Goal: Task Accomplishment & Management: Complete application form

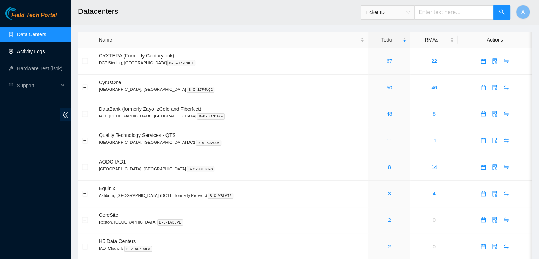
click at [41, 52] on link "Activity Logs" at bounding box center [31, 52] width 28 height 6
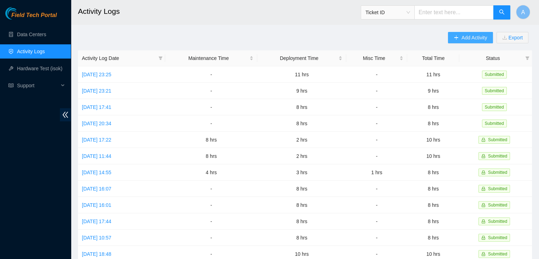
click at [469, 39] on span "Add Activity" at bounding box center [474, 38] width 26 height 8
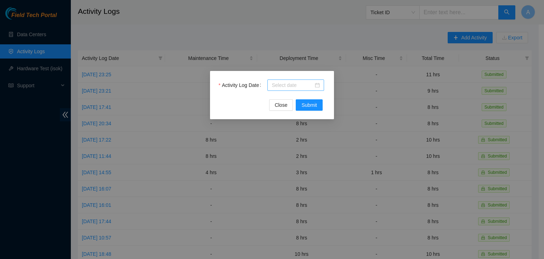
click at [320, 83] on div at bounding box center [295, 84] width 57 height 11
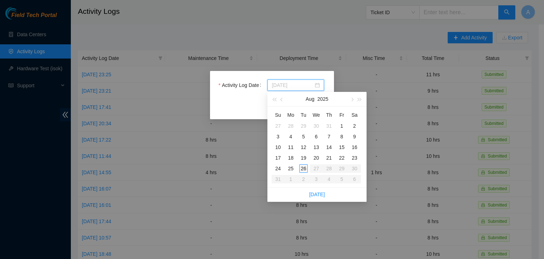
type input "[DATE]"
click at [303, 166] on div "26" at bounding box center [303, 168] width 9 height 9
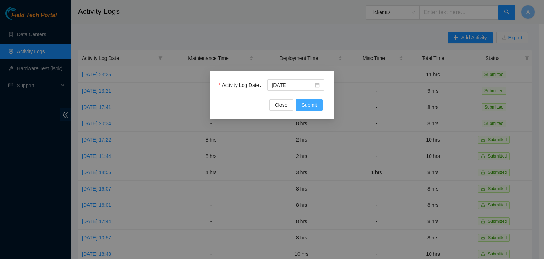
click at [306, 108] on span "Submit" at bounding box center [309, 105] width 16 height 8
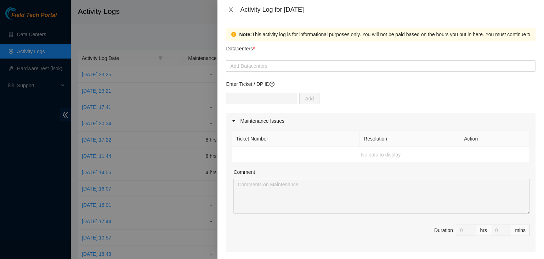
click at [229, 9] on icon "close" at bounding box center [231, 10] width 6 height 6
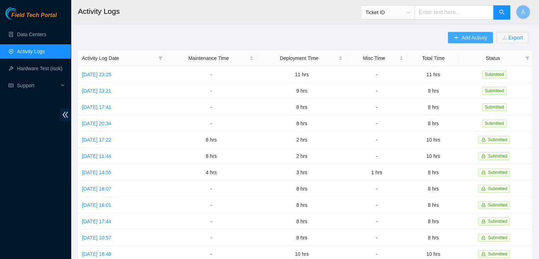
click at [463, 40] on span "Add Activity" at bounding box center [474, 38] width 26 height 8
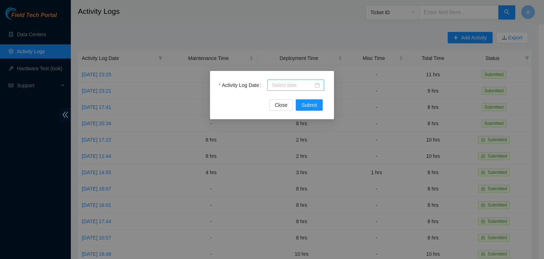
click at [317, 85] on div at bounding box center [296, 85] width 48 height 8
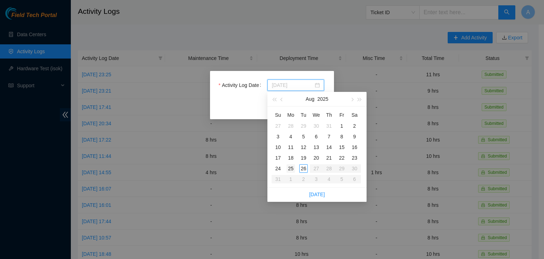
type input "[DATE]"
click at [290, 168] on div "25" at bounding box center [291, 168] width 9 height 9
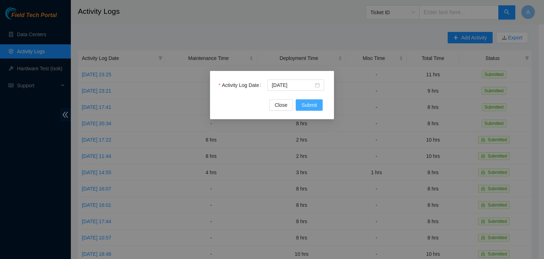
click at [311, 101] on span "Submit" at bounding box center [309, 105] width 16 height 8
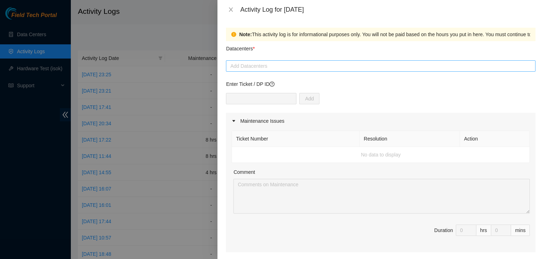
click at [276, 70] on div at bounding box center [381, 66] width 306 height 9
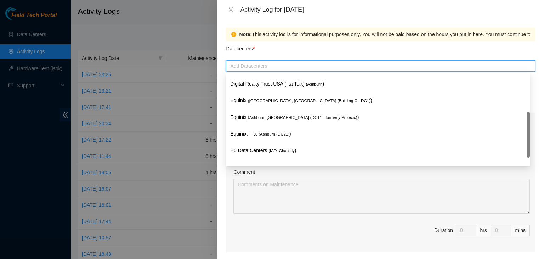
scroll to position [81, 0]
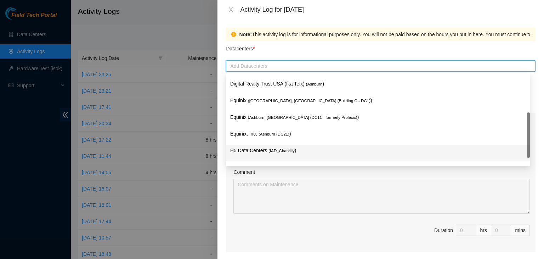
click at [270, 151] on span "( IAD_Chantilly" at bounding box center [282, 150] width 26 height 4
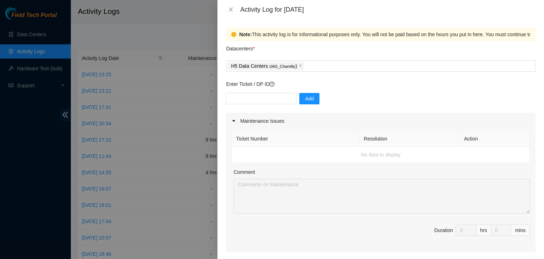
click at [331, 57] on div "Datacenters *" at bounding box center [381, 50] width 310 height 19
click at [259, 103] on input "text" at bounding box center [261, 98] width 70 height 11
paste input "DP82713"
type input "DP82713"
click at [306, 98] on span "Add" at bounding box center [309, 99] width 9 height 8
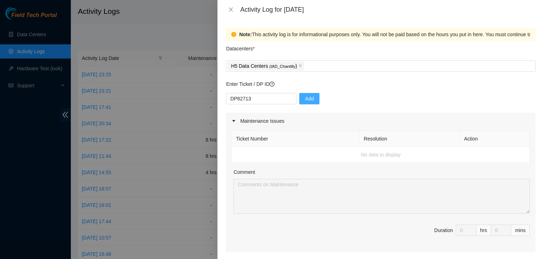
click at [306, 98] on button "Add" at bounding box center [309, 98] width 20 height 11
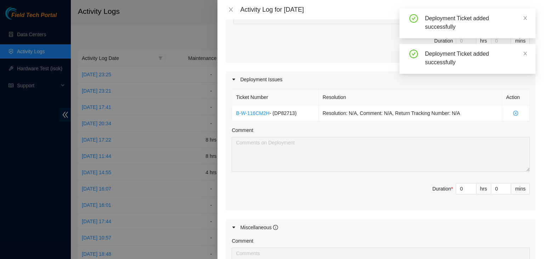
scroll to position [191, 0]
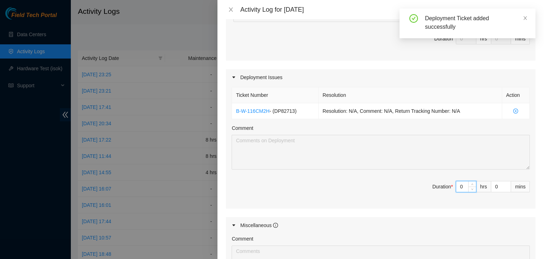
click at [461, 186] on input "0" at bounding box center [466, 186] width 20 height 11
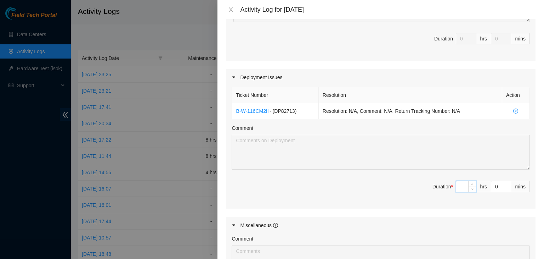
type input "9"
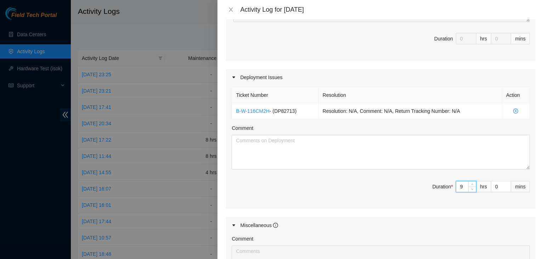
type input "9"
type input "0"
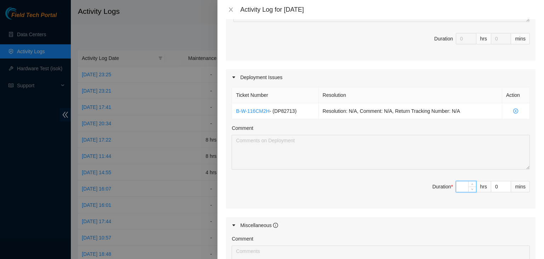
type input "8"
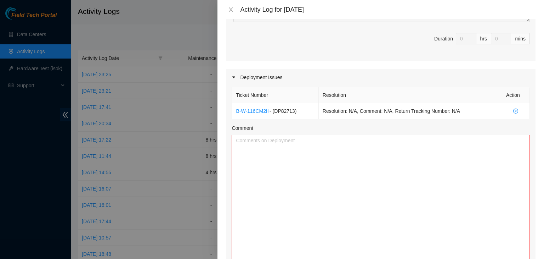
drag, startPoint x: 523, startPoint y: 166, endPoint x: 516, endPoint y: 275, distance: 109.3
click at [516, 258] on html "Field Tech Portal Data Centers Activity Logs Hardware Test (isok) Support Activ…" at bounding box center [272, 129] width 544 height 259
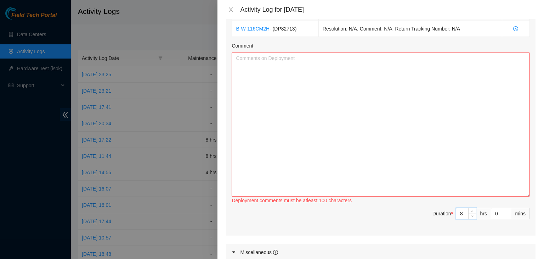
type input "8"
click at [361, 130] on textarea "Comment" at bounding box center [381, 124] width 298 height 144
paste textarea "EOD Update, - worked with FT [PERSON_NAME] - re ran both rPDU's console and mgm…"
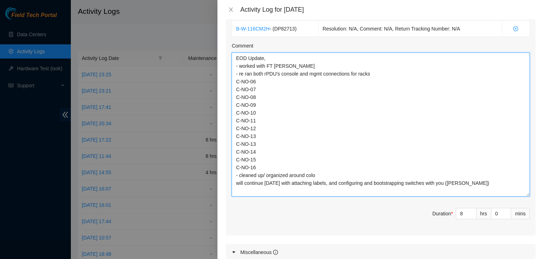
click at [310, 68] on textarea "EOD Update, - worked with FT [PERSON_NAME] - re ran both rPDU's console and mgm…" at bounding box center [381, 124] width 298 height 144
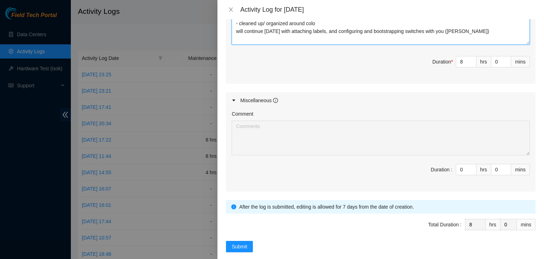
scroll to position [433, 0]
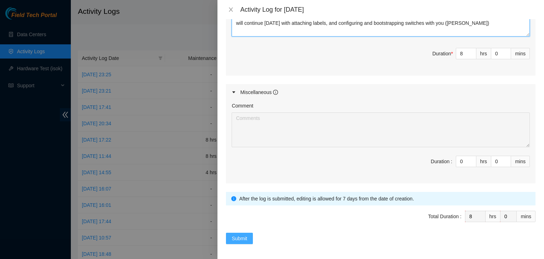
type textarea "EOD Update, - worked with FT [PERSON_NAME] - re ran both rPDU's console and mgm…"
click at [249, 235] on button "Submit" at bounding box center [239, 237] width 27 height 11
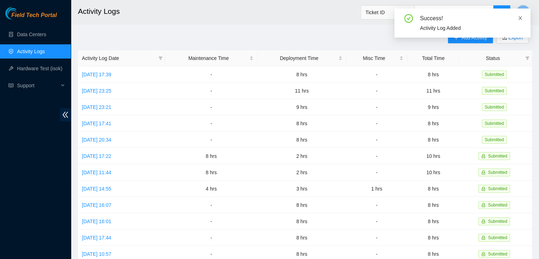
click at [522, 19] on icon "close" at bounding box center [520, 18] width 5 height 5
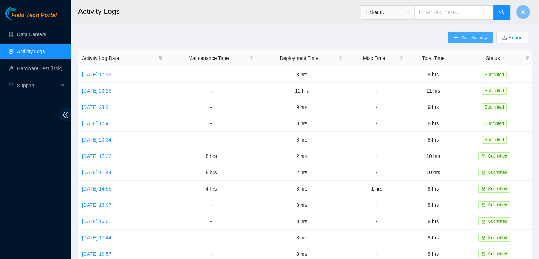
click at [473, 37] on span "Add Activity" at bounding box center [474, 38] width 26 height 8
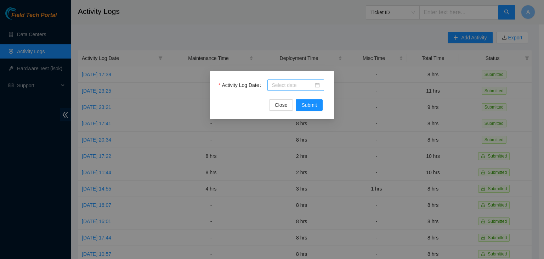
click at [315, 88] on div at bounding box center [296, 85] width 48 height 8
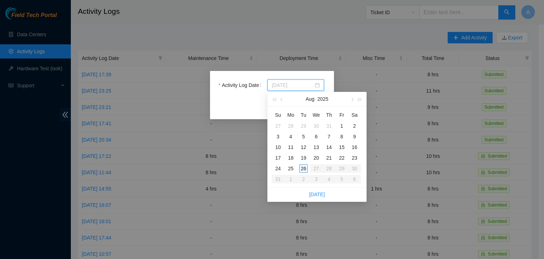
type input "[DATE]"
click at [301, 169] on div "26" at bounding box center [303, 168] width 9 height 9
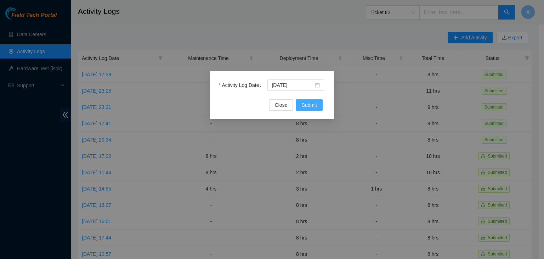
click at [311, 105] on span "Submit" at bounding box center [309, 105] width 16 height 8
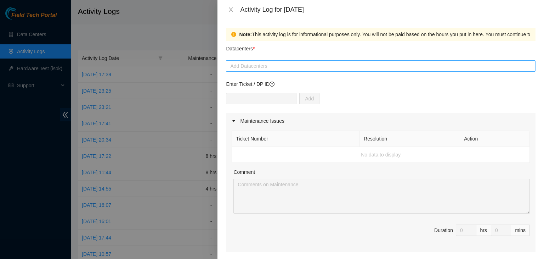
click at [305, 68] on div at bounding box center [381, 66] width 306 height 9
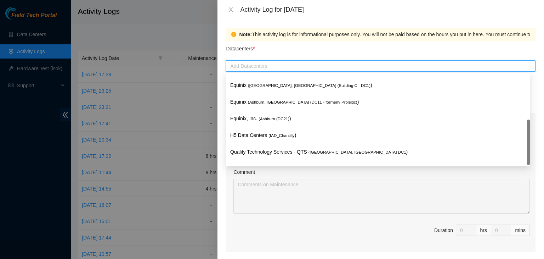
scroll to position [96, 0]
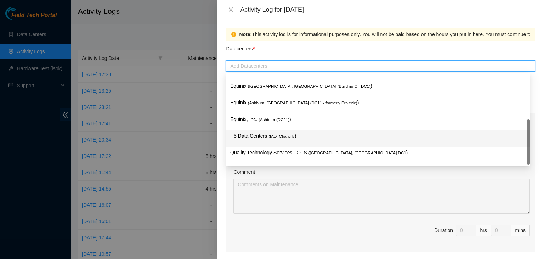
click at [275, 141] on div "H5 Data Centers ( IAD_Chantilly )" at bounding box center [377, 138] width 295 height 13
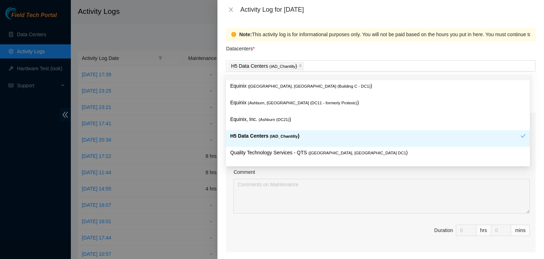
click at [310, 49] on div "Datacenters *" at bounding box center [381, 50] width 310 height 19
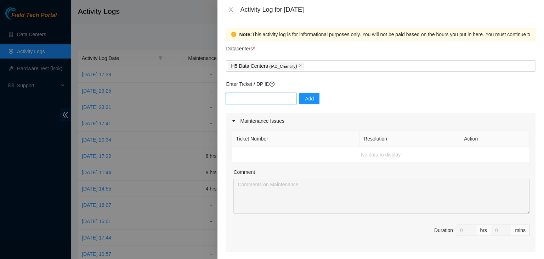
click at [270, 94] on input "text" at bounding box center [261, 98] width 70 height 11
paste input "DP82713"
type input "DP82713"
click at [308, 101] on span "Add" at bounding box center [309, 99] width 9 height 8
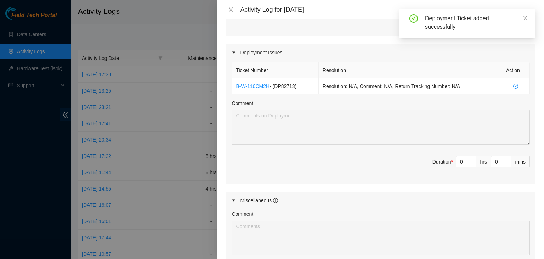
scroll to position [216, 0]
click at [461, 158] on input "0" at bounding box center [466, 161] width 20 height 11
type input "8"
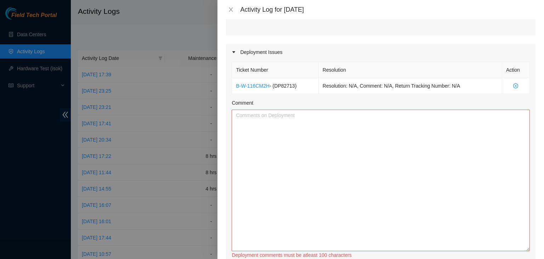
drag, startPoint x: 523, startPoint y: 141, endPoint x: 521, endPoint y: 249, distance: 108.1
click at [521, 249] on textarea "Comment" at bounding box center [381, 179] width 298 height 141
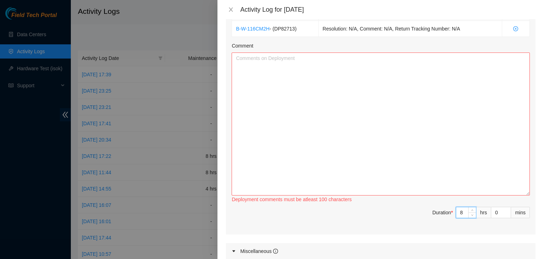
scroll to position [276, 0]
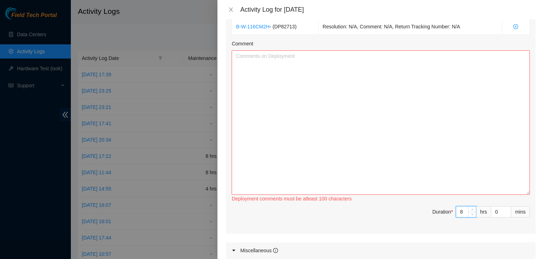
drag, startPoint x: 522, startPoint y: 188, endPoint x: 523, endPoint y: 206, distance: 17.4
click at [523, 194] on textarea "Comment" at bounding box center [381, 122] width 298 height 144
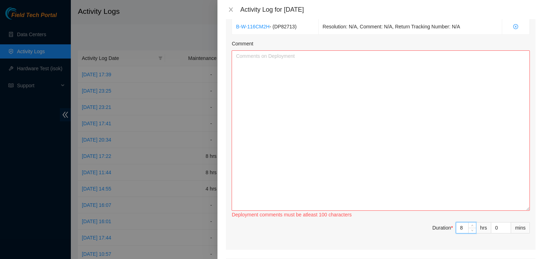
type input "8"
click at [313, 75] on textarea "Comment" at bounding box center [381, 130] width 298 height 160
paste textarea "EOD Update: Worked with FT [PERSON_NAME] -Had to reprint MGMT labels for C-NO-1…"
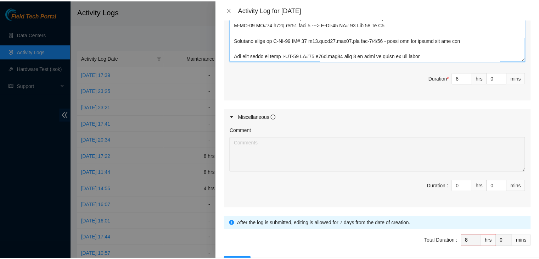
scroll to position [450, 0]
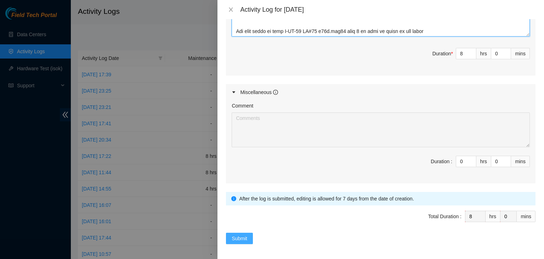
type textarea "EOD Update: Worked with FT [PERSON_NAME] -Had to reprint MGMT labels for C-NO-1…"
click at [238, 234] on span "Submit" at bounding box center [240, 238] width 16 height 8
